Goal: Information Seeking & Learning: Learn about a topic

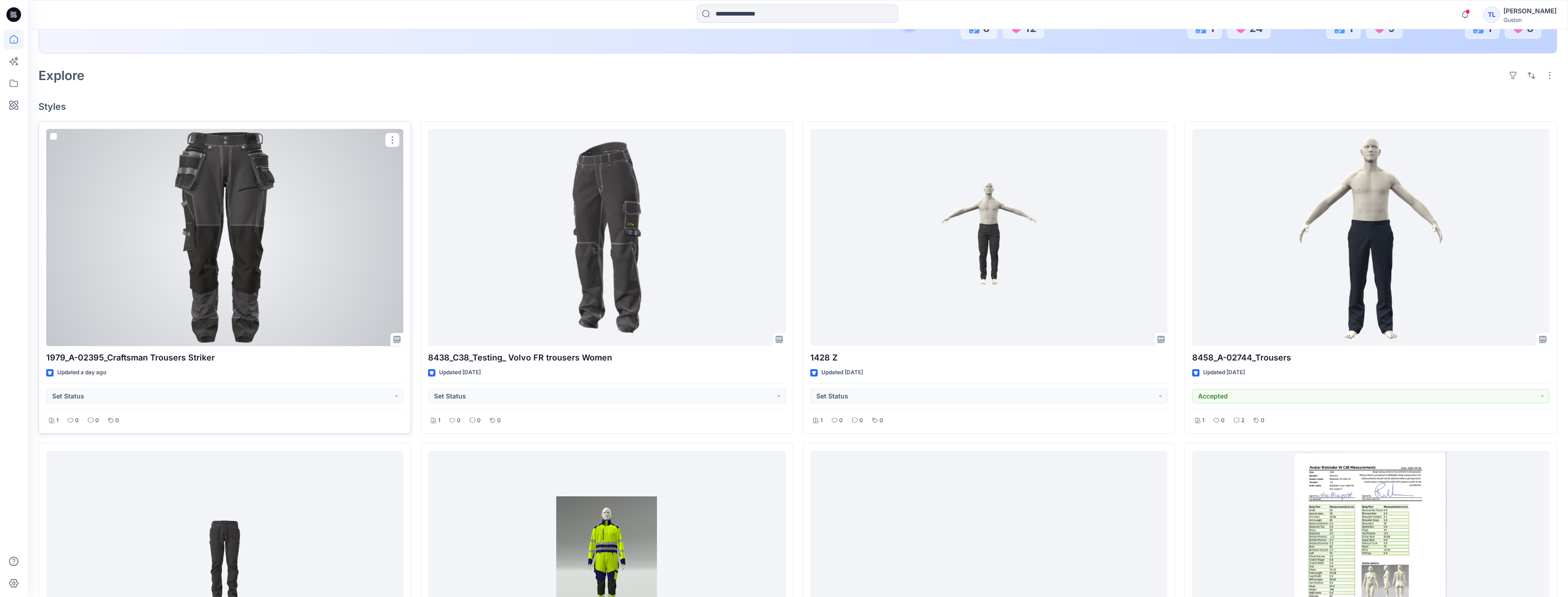
scroll to position [274, 0]
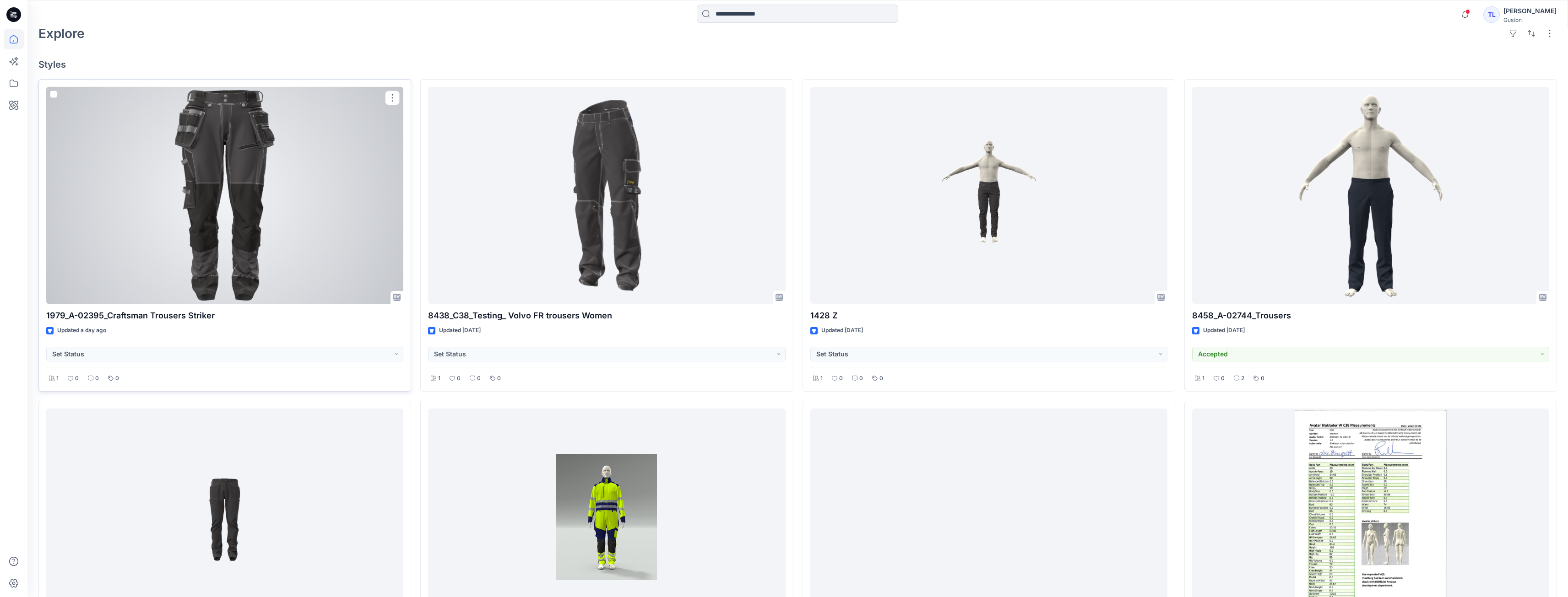
click at [200, 289] on div at bounding box center [225, 196] width 357 height 218
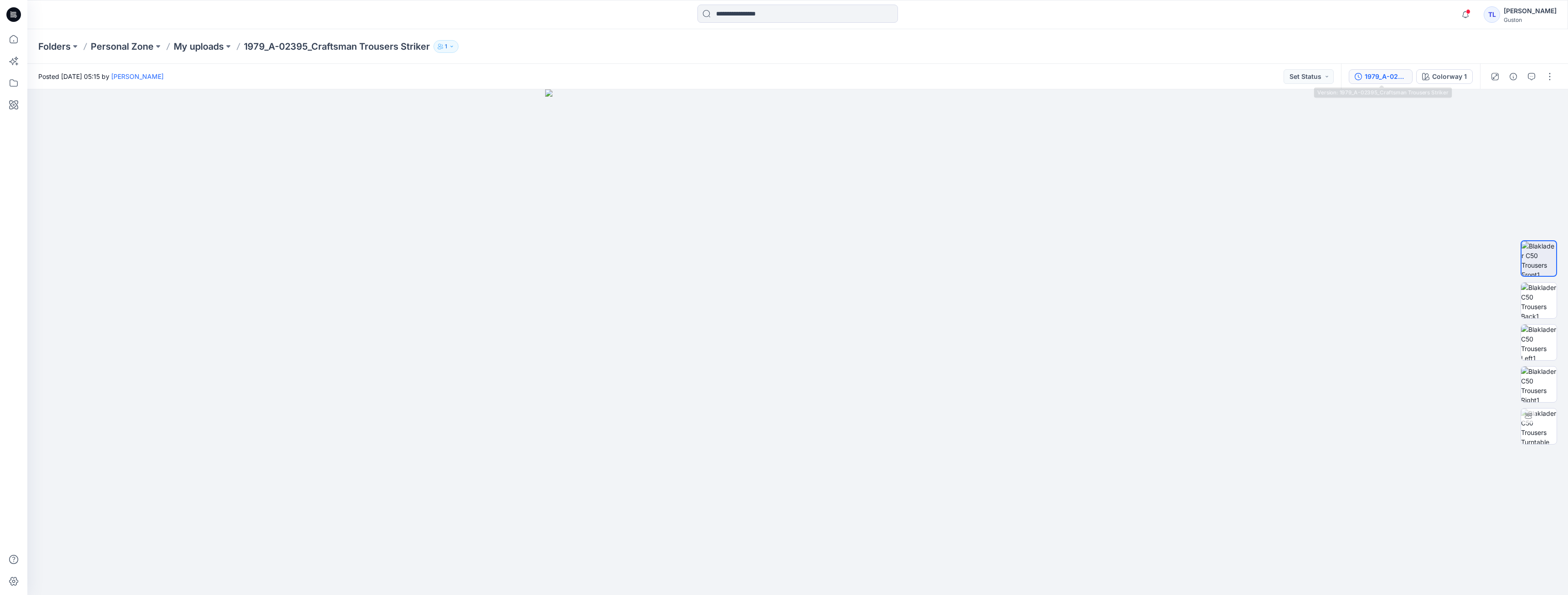
click at [1396, 80] on div "1979_A-02395_Craftsman Trousers Striker" at bounding box center [1385, 77] width 42 height 10
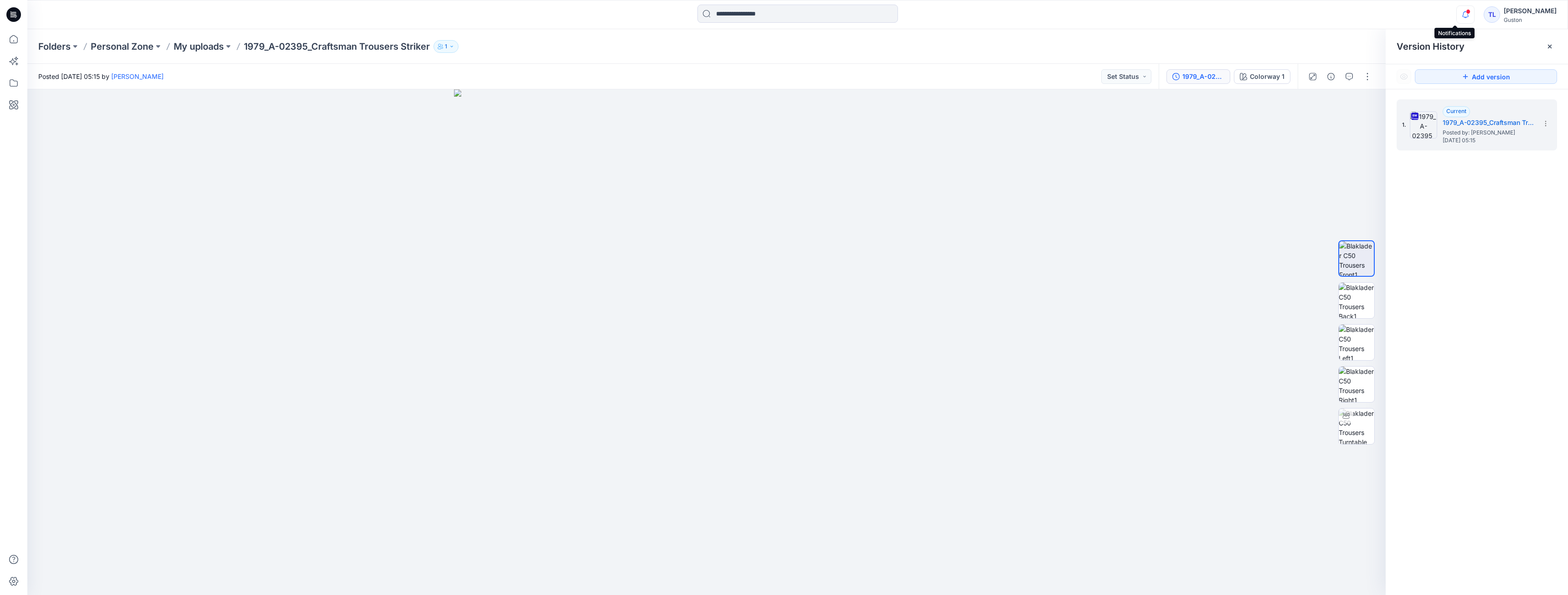
click at [1457, 15] on icon "button" at bounding box center [1465, 15] width 17 height 18
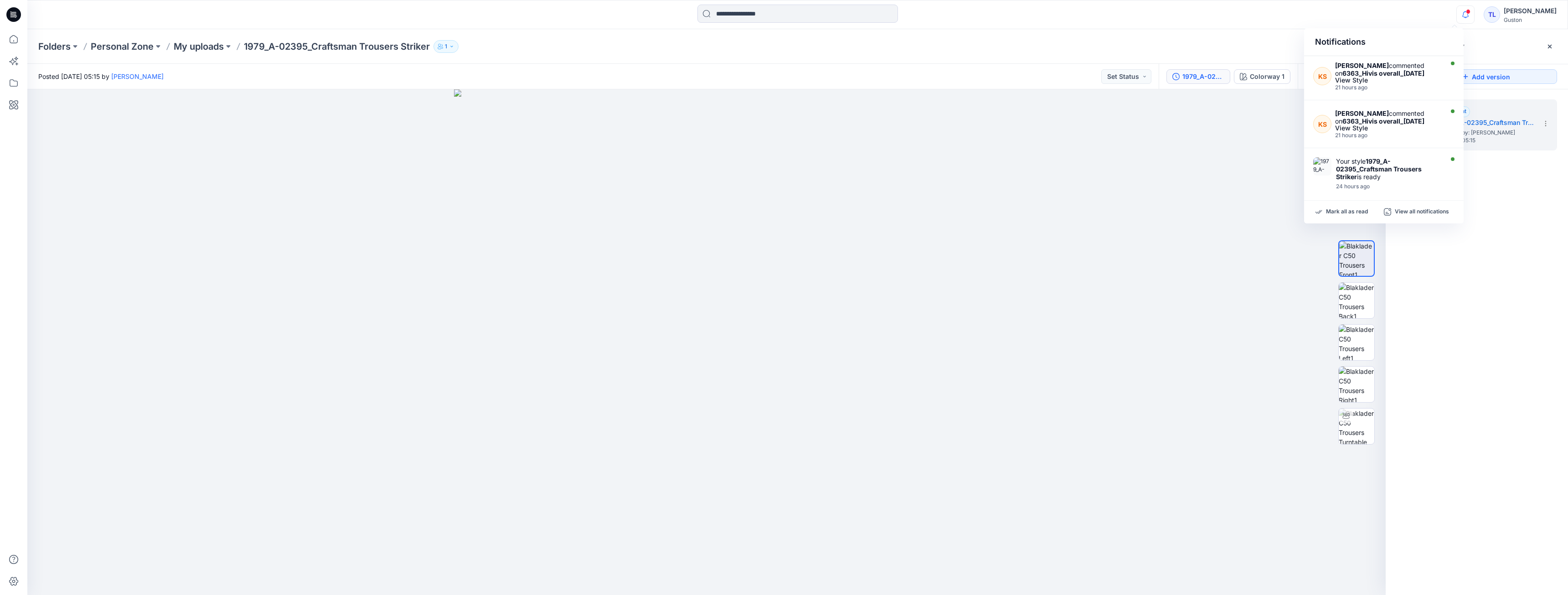
click at [1499, 55] on div "Version History" at bounding box center [1477, 46] width 183 height 35
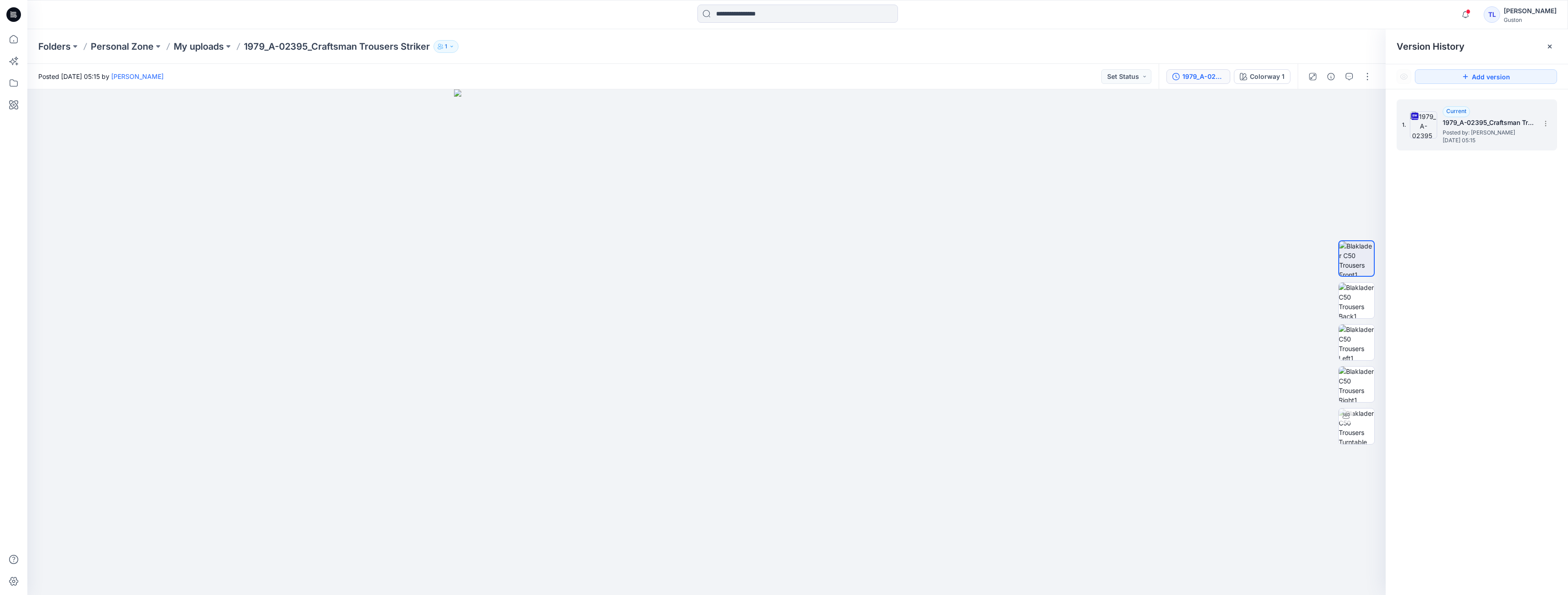
click at [1480, 128] on span "Posted by: [PERSON_NAME]" at bounding box center [1488, 132] width 91 height 9
click at [1353, 77] on icon "button" at bounding box center [1349, 77] width 7 height 7
click at [1354, 77] on button "button" at bounding box center [1349, 77] width 15 height 15
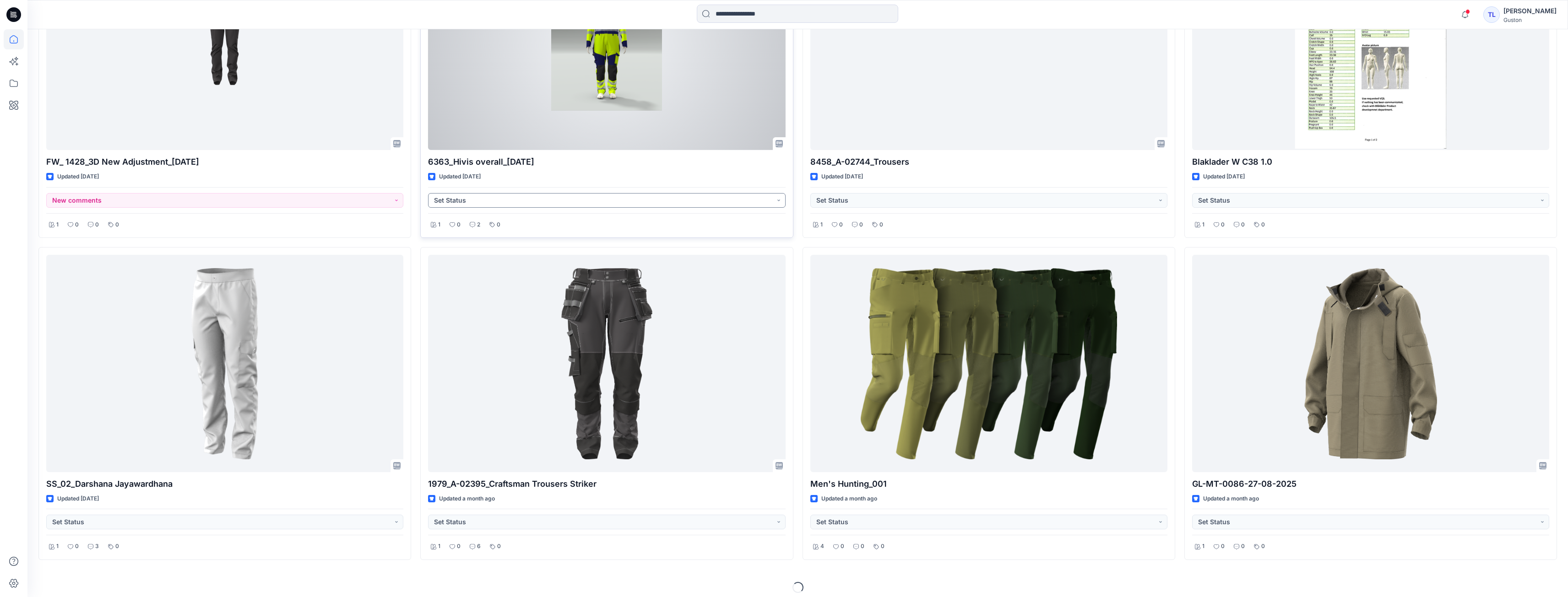
scroll to position [757, 0]
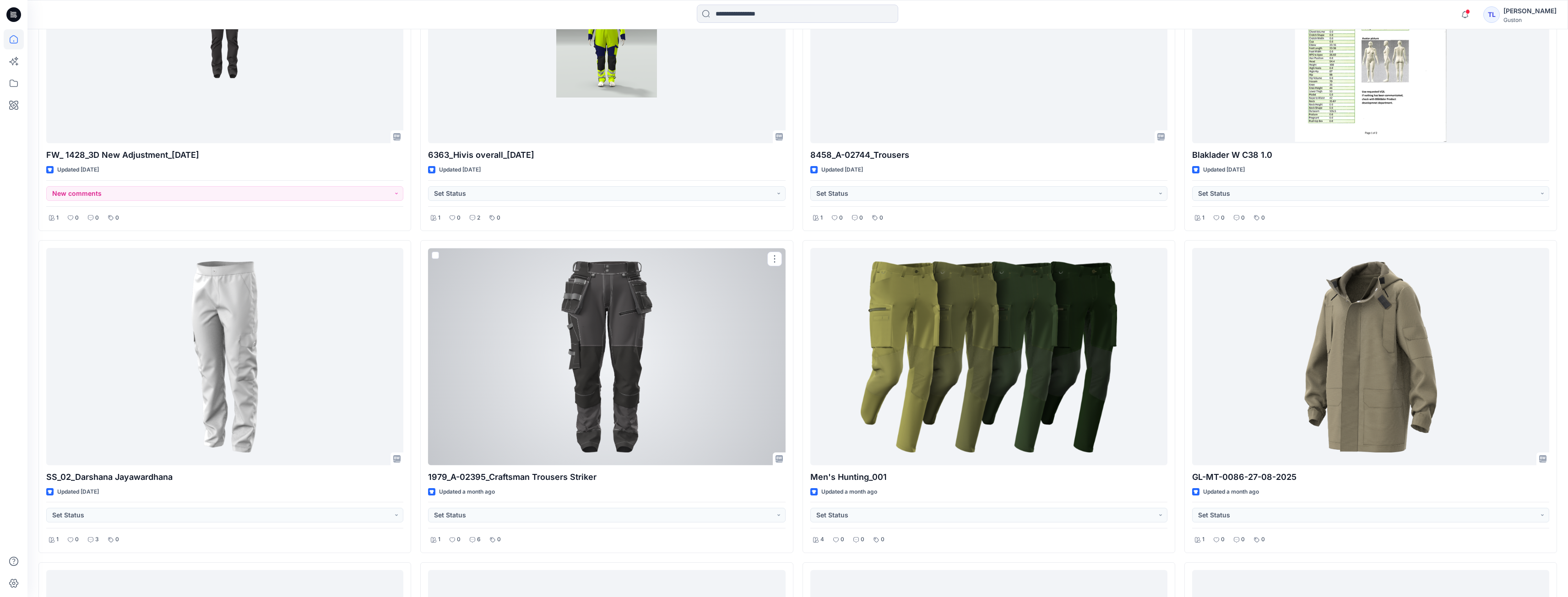
click at [607, 338] on div at bounding box center [606, 357] width 357 height 218
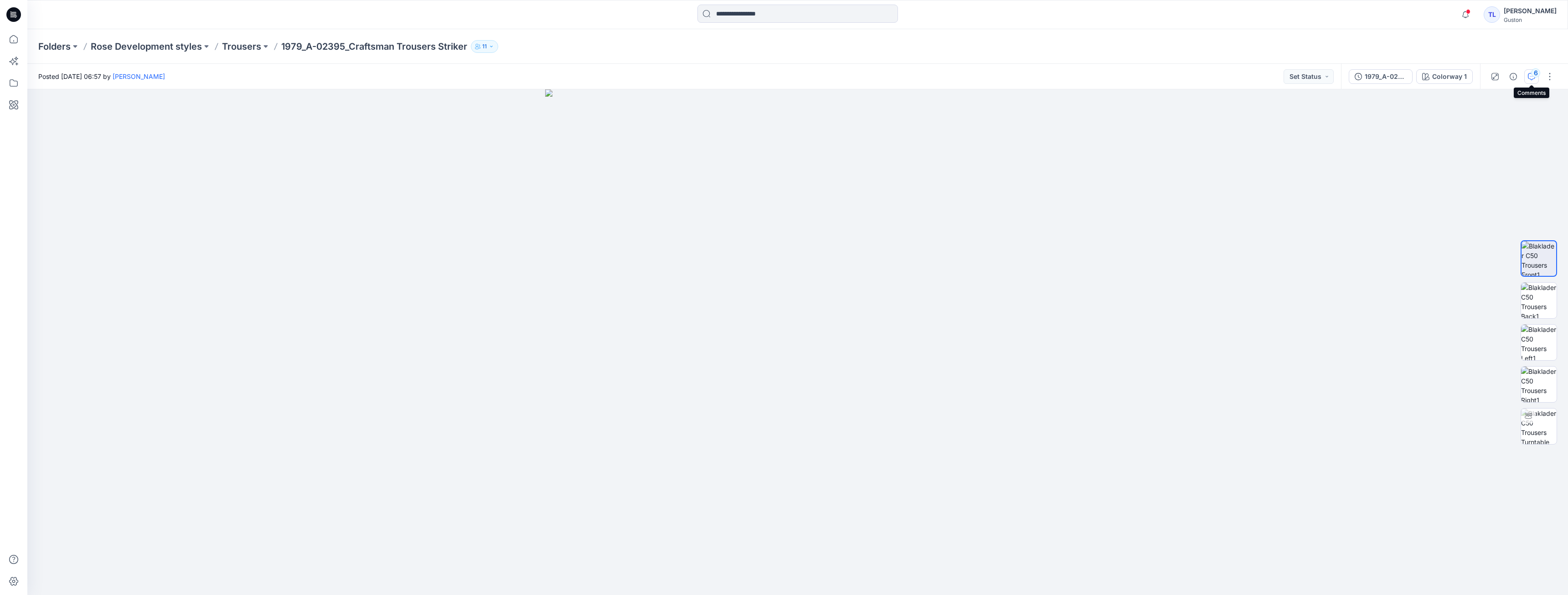
click at [1533, 76] on div "6" at bounding box center [1535, 72] width 9 height 9
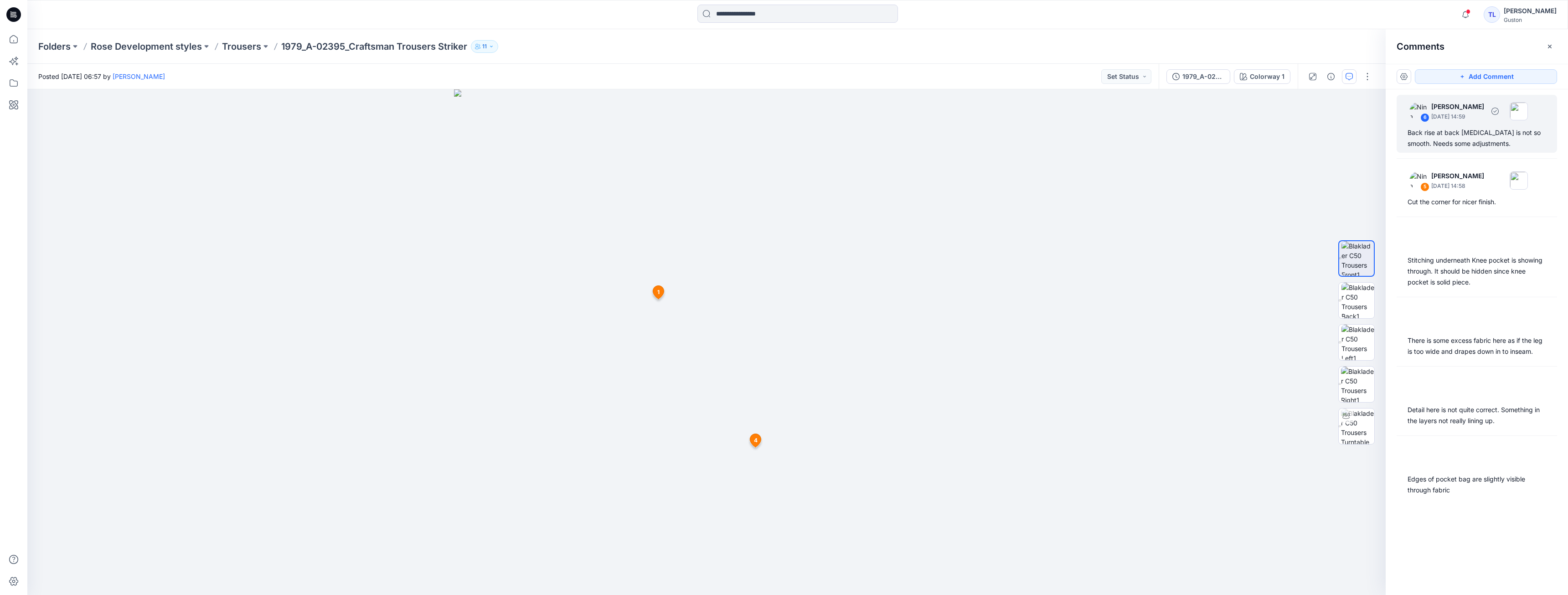
click at [1484, 113] on p "[DATE] 14:59" at bounding box center [1457, 116] width 53 height 9
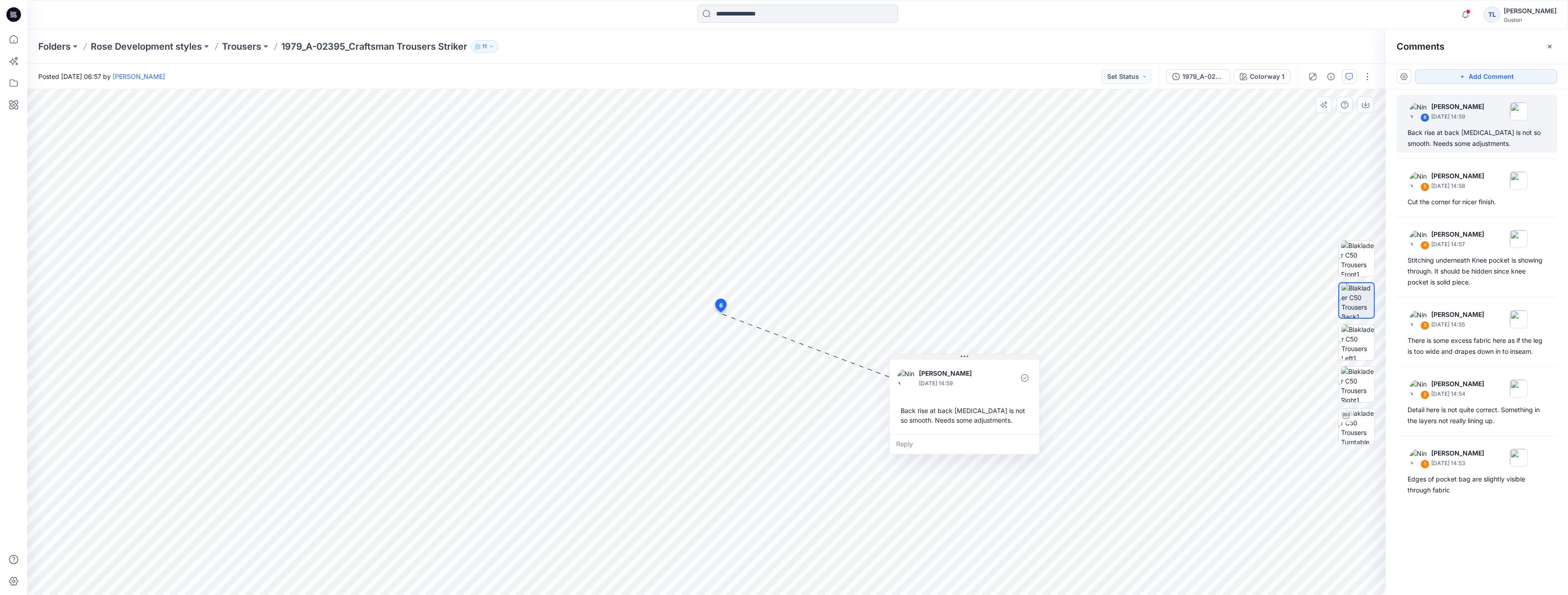
drag, startPoint x: 792, startPoint y: 322, endPoint x: 975, endPoint y: 359, distance: 186.7
click at [975, 359] on button at bounding box center [965, 357] width 150 height 5
